Goal: Use online tool/utility: Utilize a website feature to perform a specific function

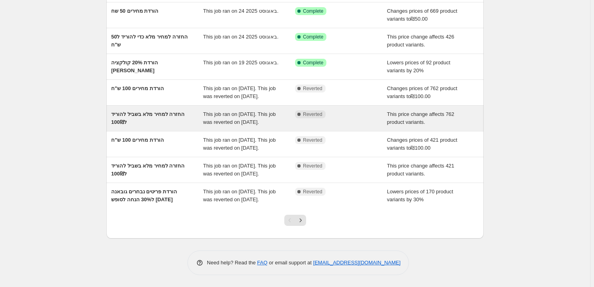
scroll to position [144, 0]
click at [178, 111] on span "החזרה למחיר מלא בשביל להוריד ל100₪" at bounding box center [147, 118] width 73 height 14
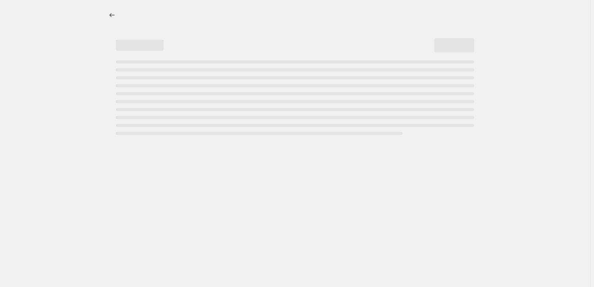
select select "ecap"
select select "remove"
select select "collection"
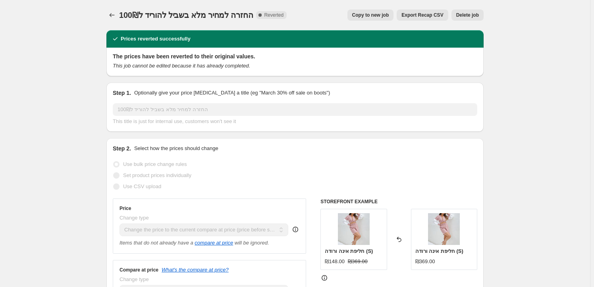
click at [374, 15] on span "Copy to new job" at bounding box center [370, 15] width 37 height 6
select select "ecap"
select select "remove"
select select "collection"
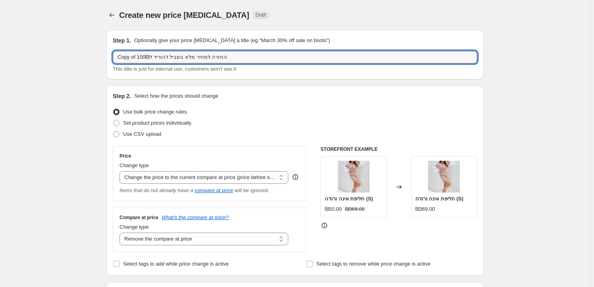
drag, startPoint x: 230, startPoint y: 57, endPoint x: 104, endPoint y: 55, distance: 125.9
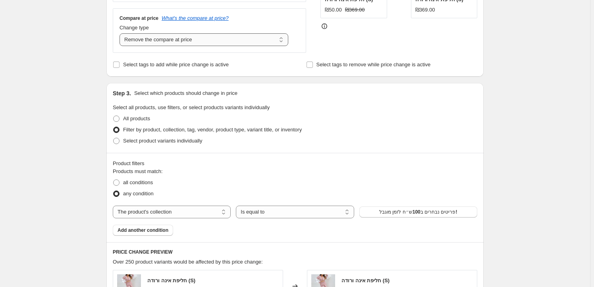
scroll to position [216, 0]
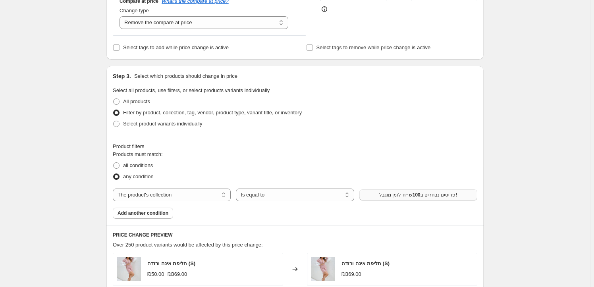
type input "החזרה למחיר מלא - קולקציית [PERSON_NAME]"
click at [366, 199] on button "פריטים נבחרים ב100ש״ח לזמן מוגבל!" at bounding box center [418, 194] width 118 height 11
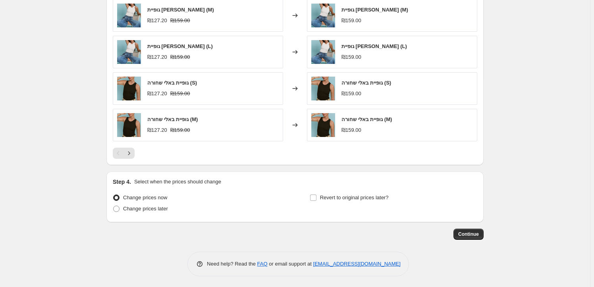
scroll to position [508, 0]
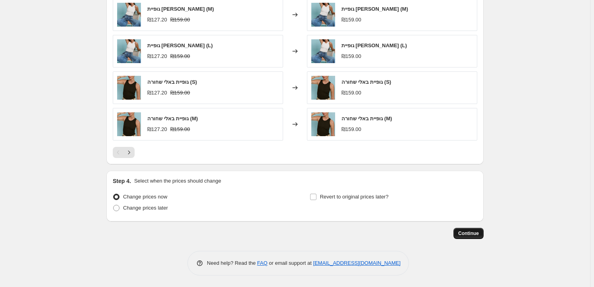
click at [467, 231] on span "Continue" at bounding box center [468, 233] width 21 height 6
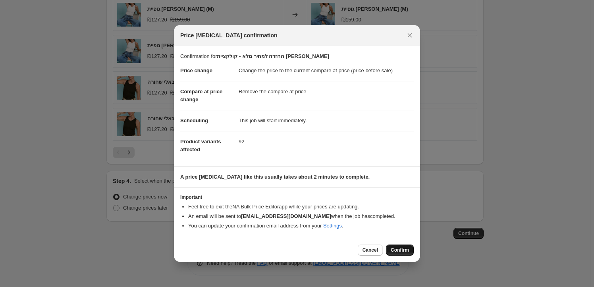
click at [406, 249] on span "Confirm" at bounding box center [400, 250] width 18 height 6
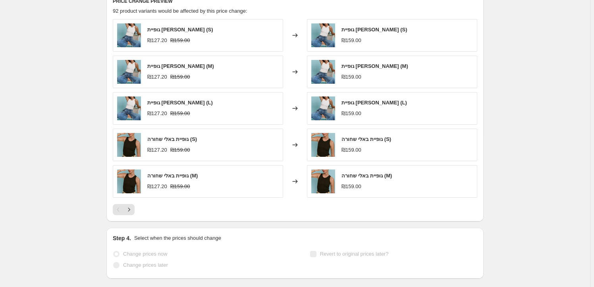
scroll to position [528, 0]
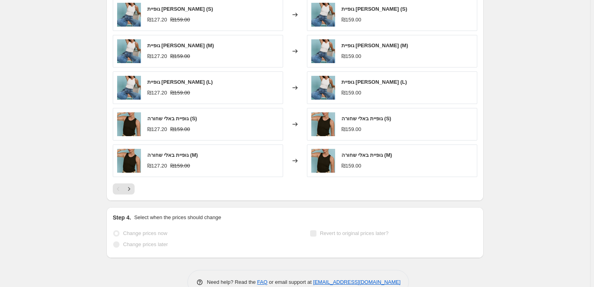
select select "ecap"
select select "remove"
select select "collection"
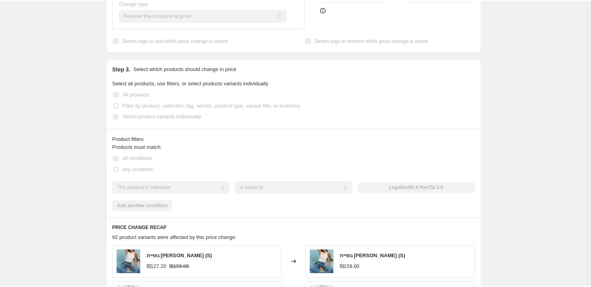
scroll to position [325, 0]
